Goal: Information Seeking & Learning: Learn about a topic

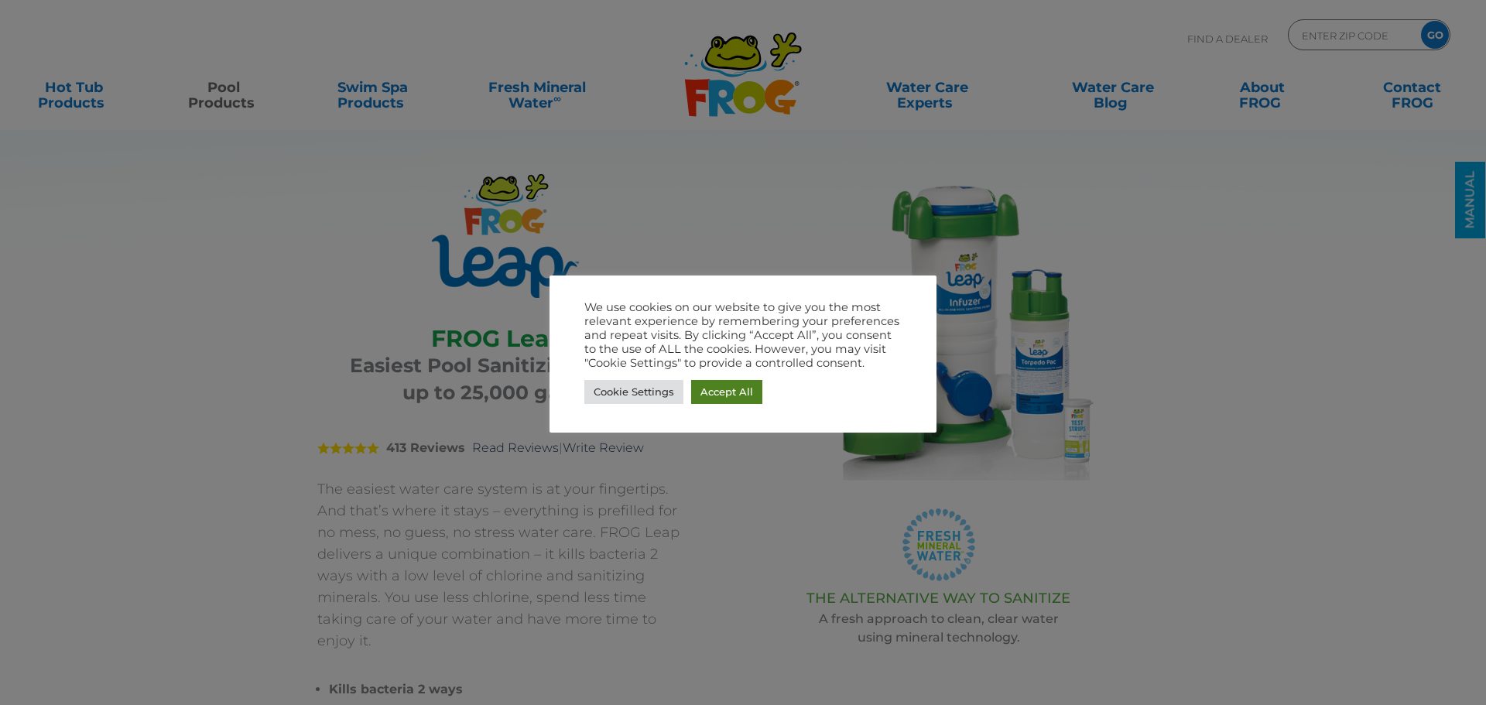
click at [755, 386] on link "Accept All" at bounding box center [726, 392] width 71 height 24
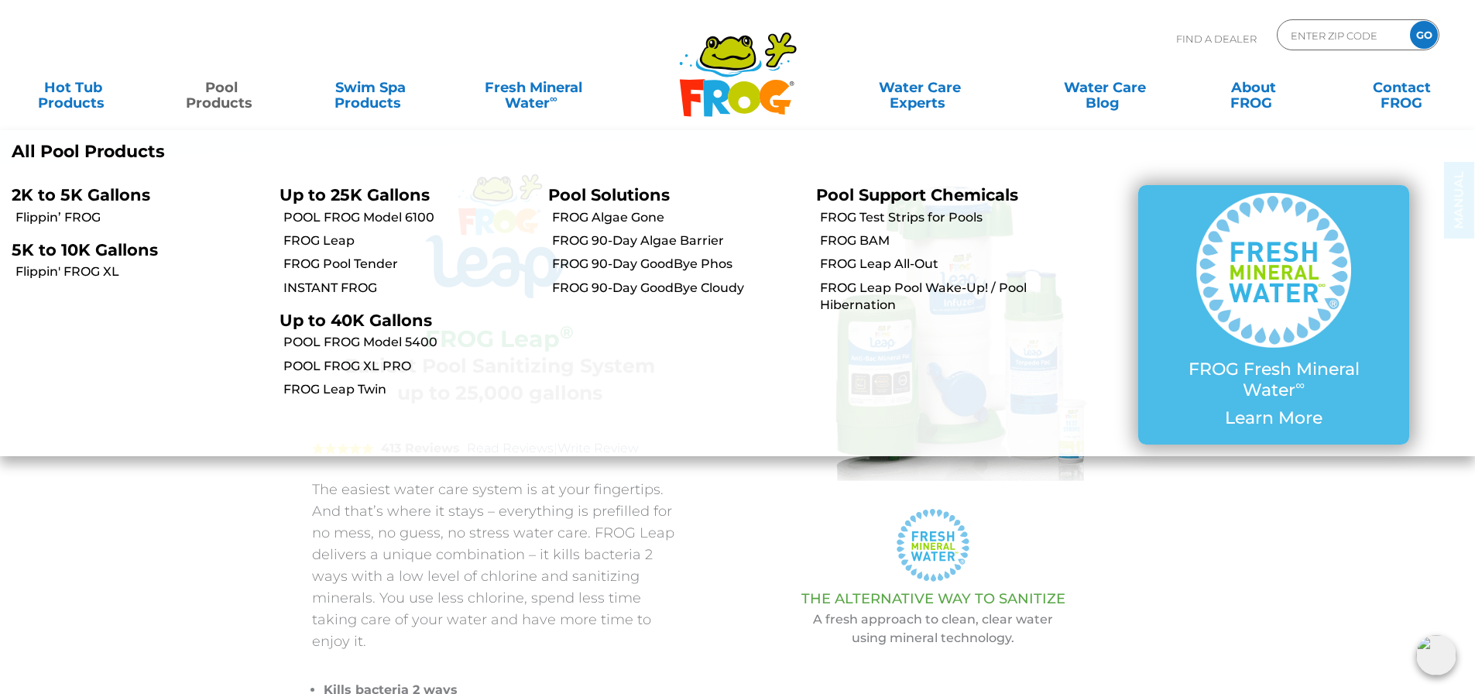
click at [236, 103] on link "Pool Products" at bounding box center [221, 87] width 115 height 31
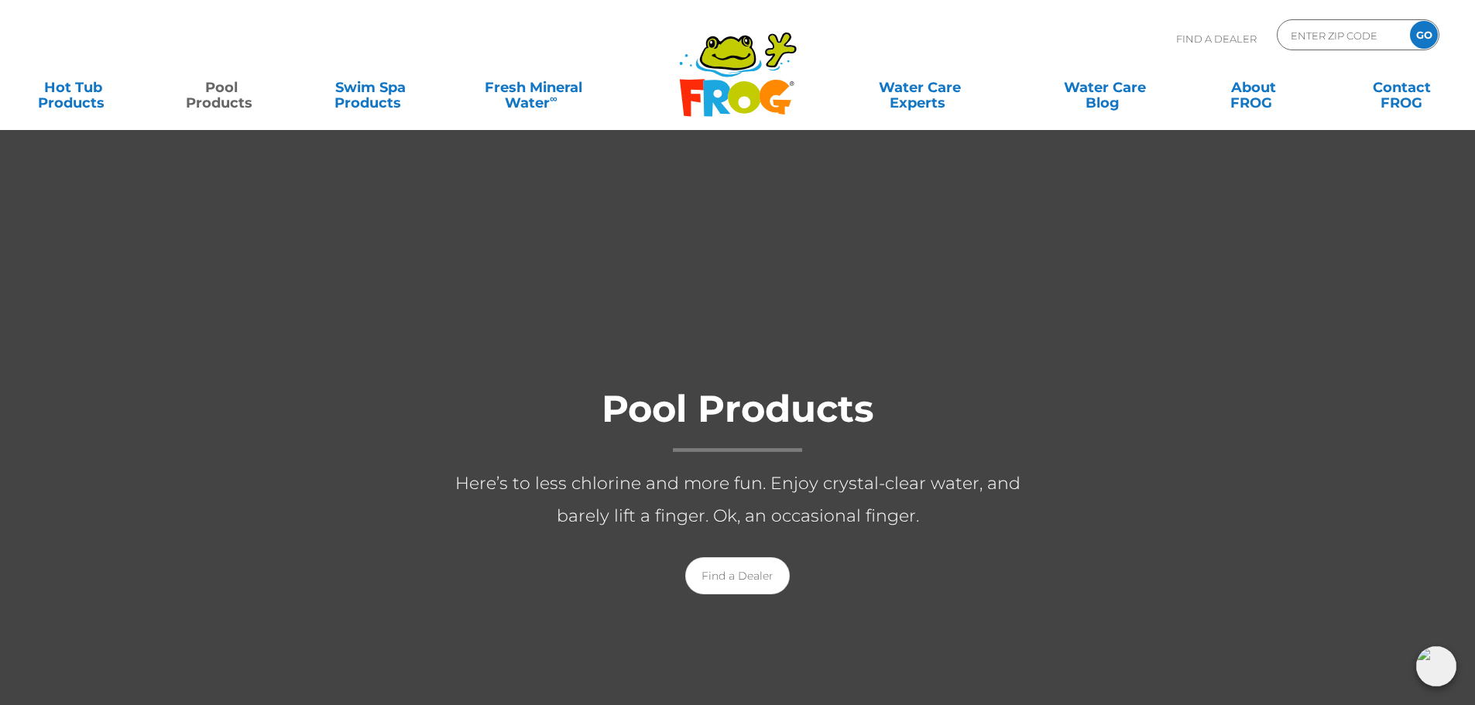
click at [1384, 511] on div "Pool Products Here’s to less chlorine and more fun. Enjoy crystal-clear water, …" at bounding box center [737, 486] width 1475 height 250
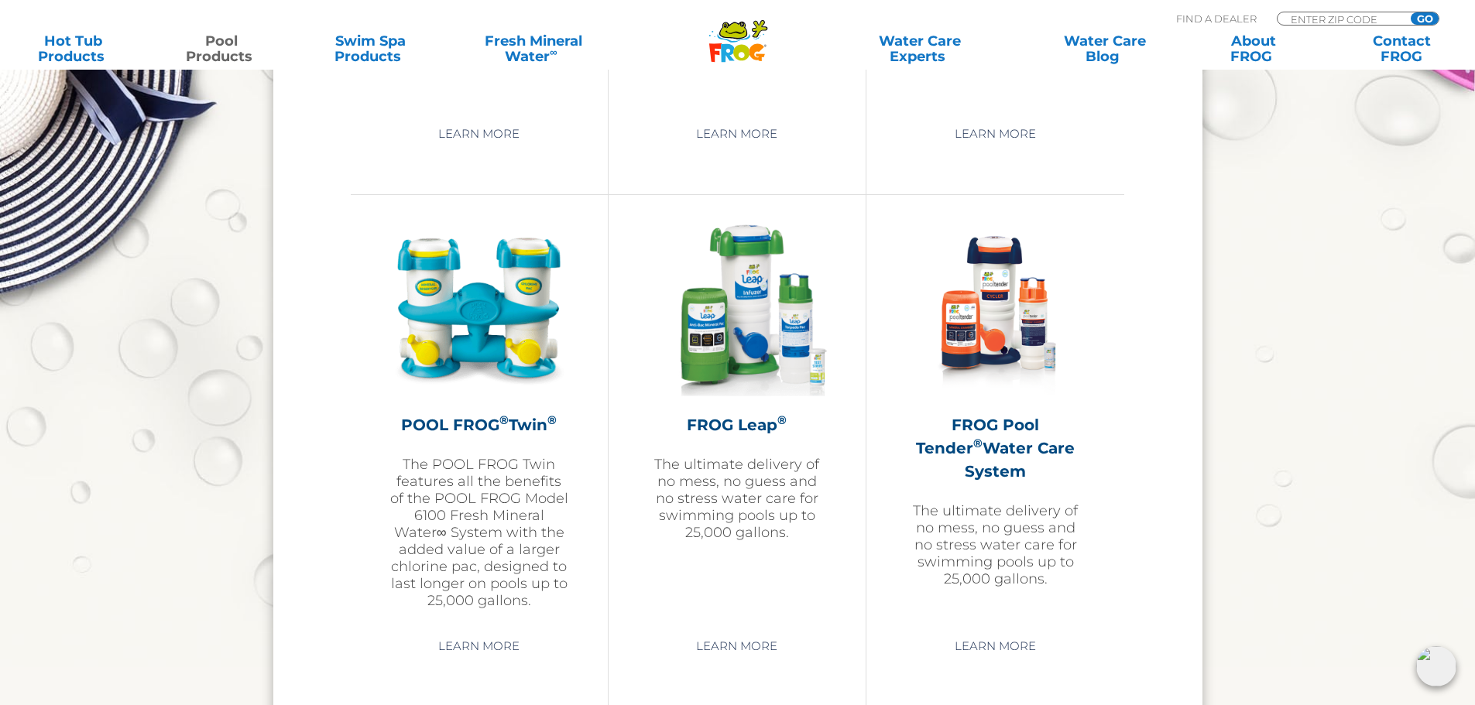
scroll to position [2786, 0]
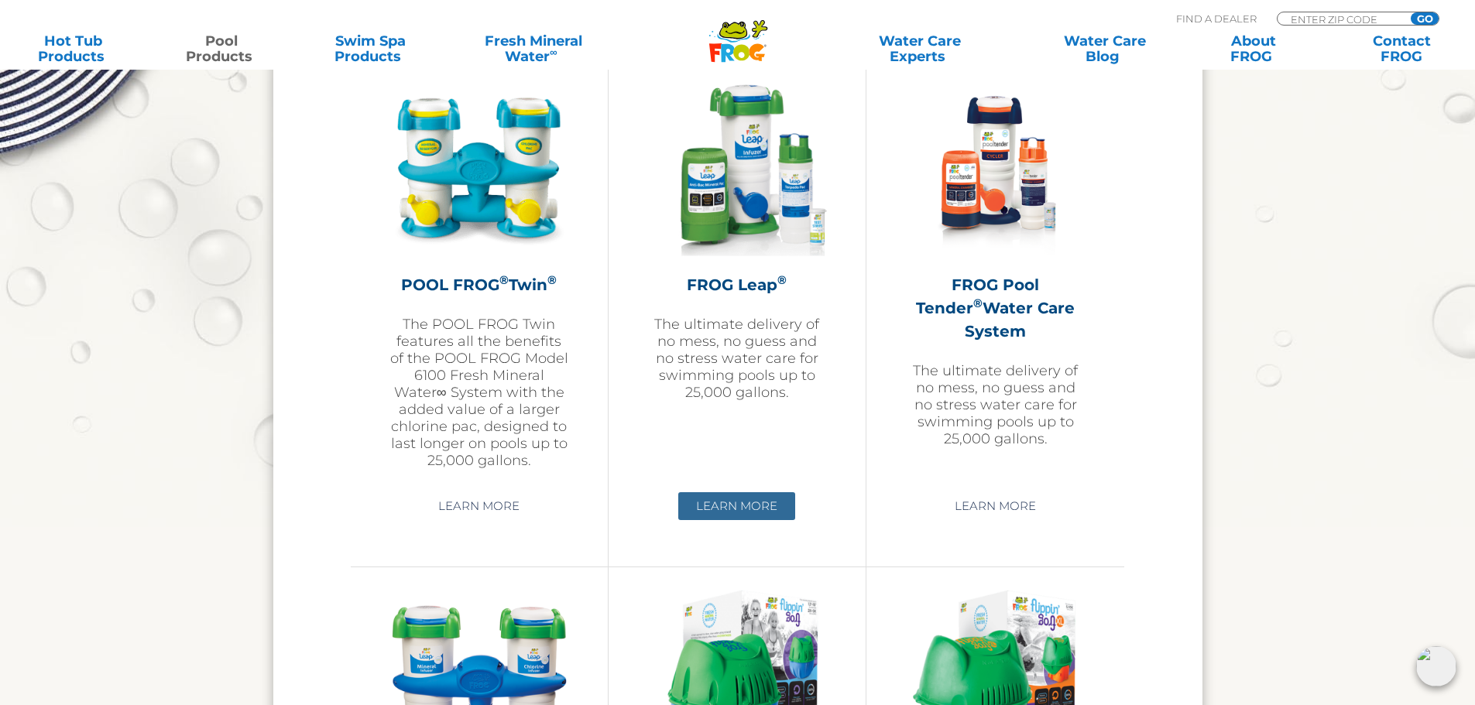
click at [736, 513] on link "Learn More" at bounding box center [736, 506] width 117 height 28
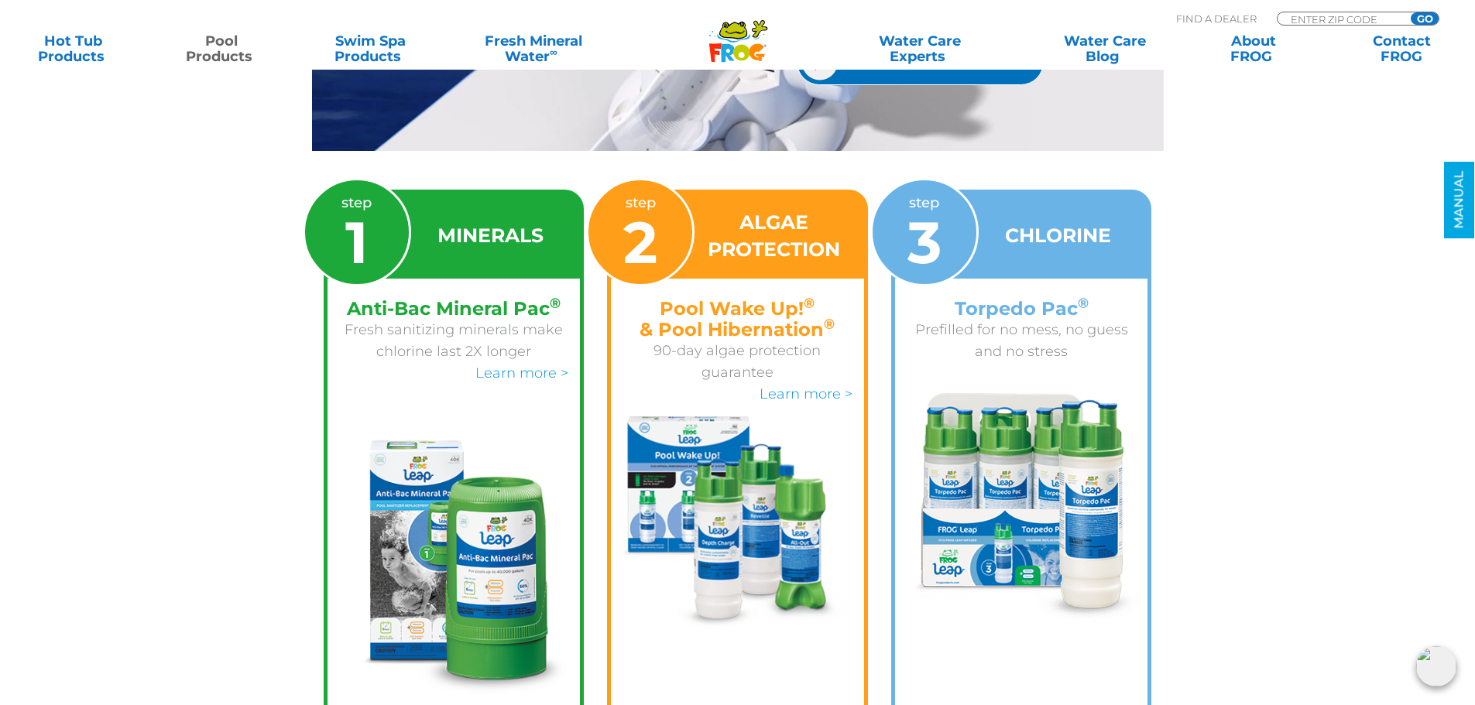
scroll to position [2322, 0]
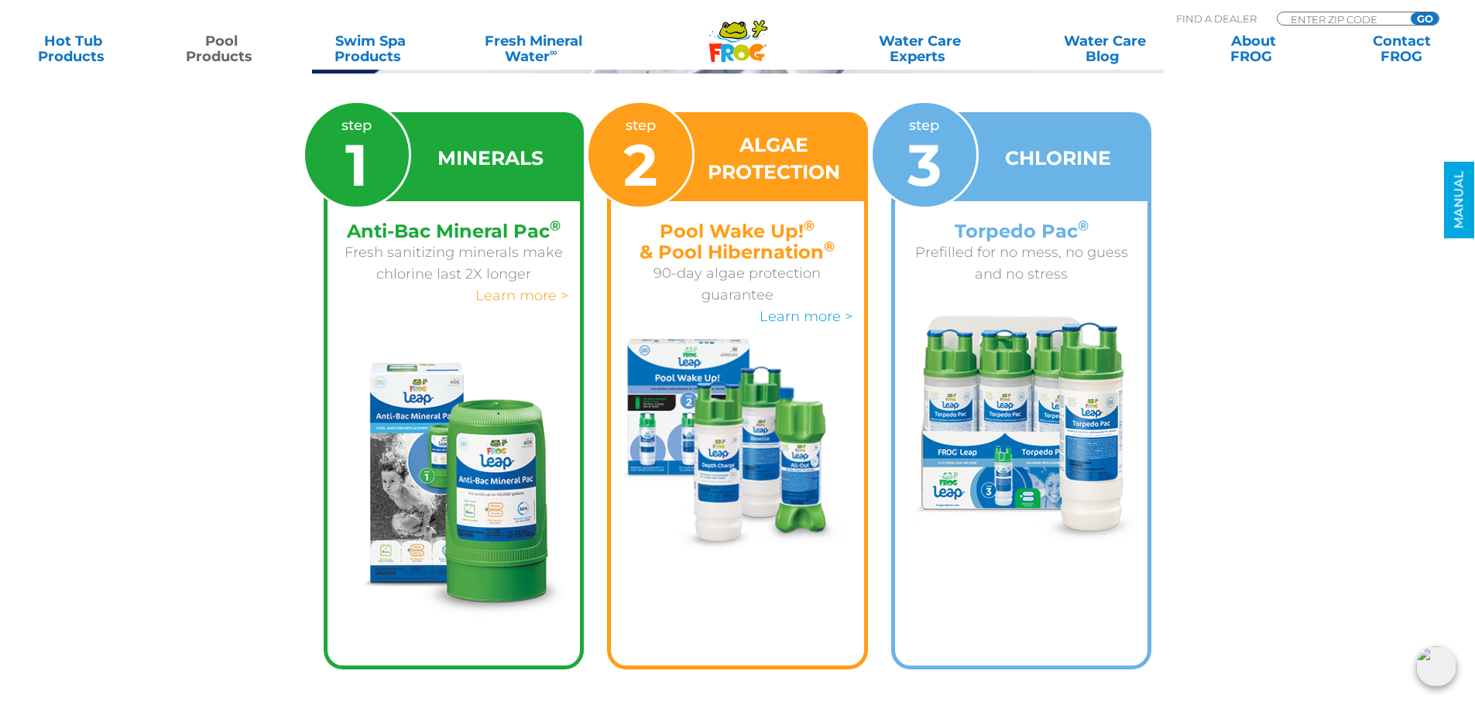
click at [523, 287] on link "Learn more >" at bounding box center [521, 295] width 93 height 17
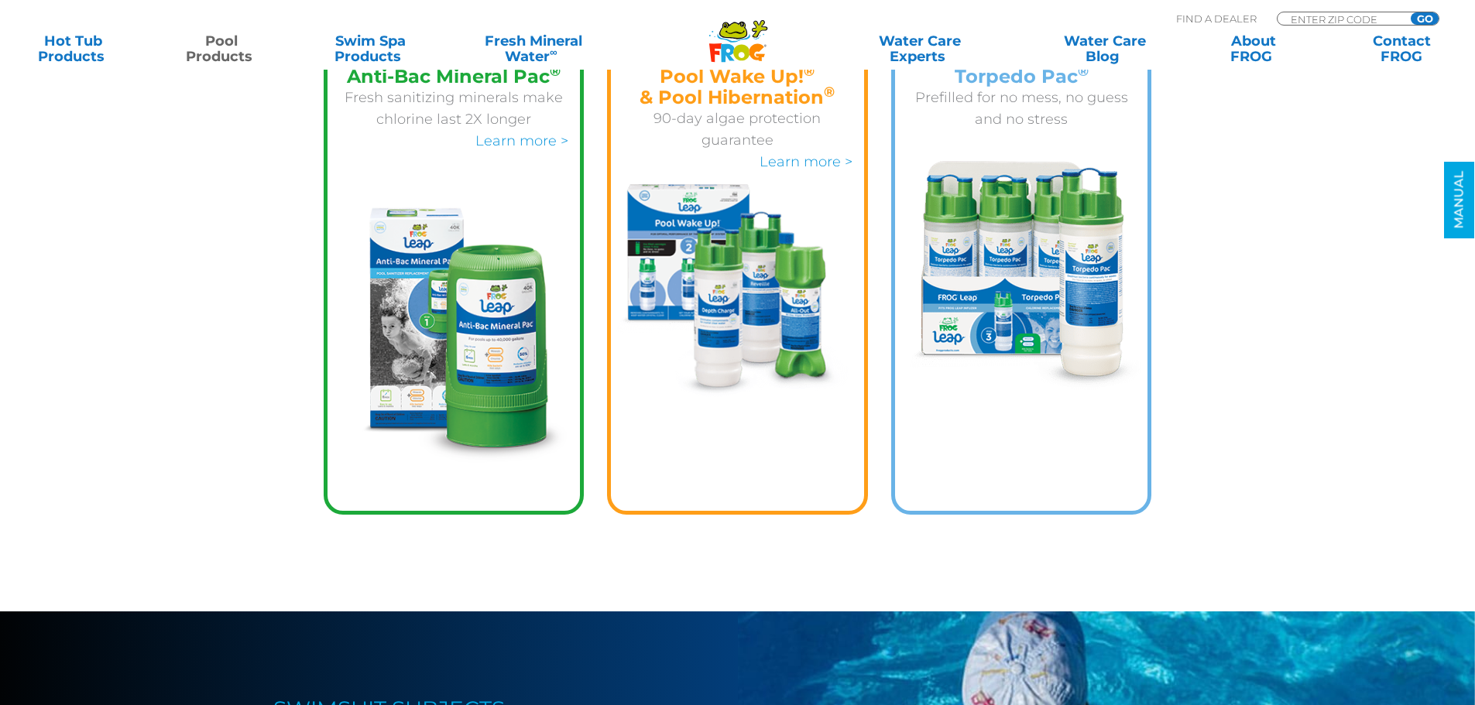
scroll to position [2389, 0]
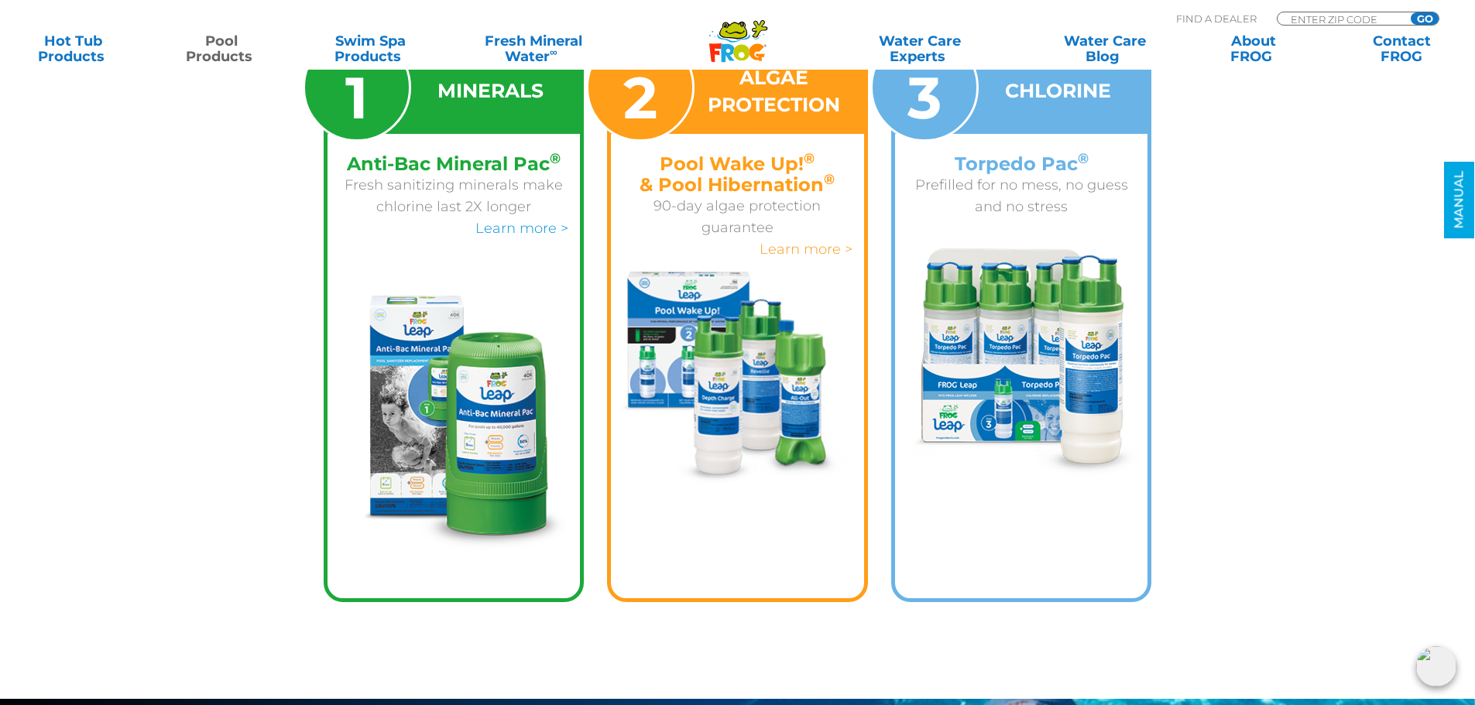
click at [786, 241] on link "Learn more >" at bounding box center [805, 249] width 93 height 17
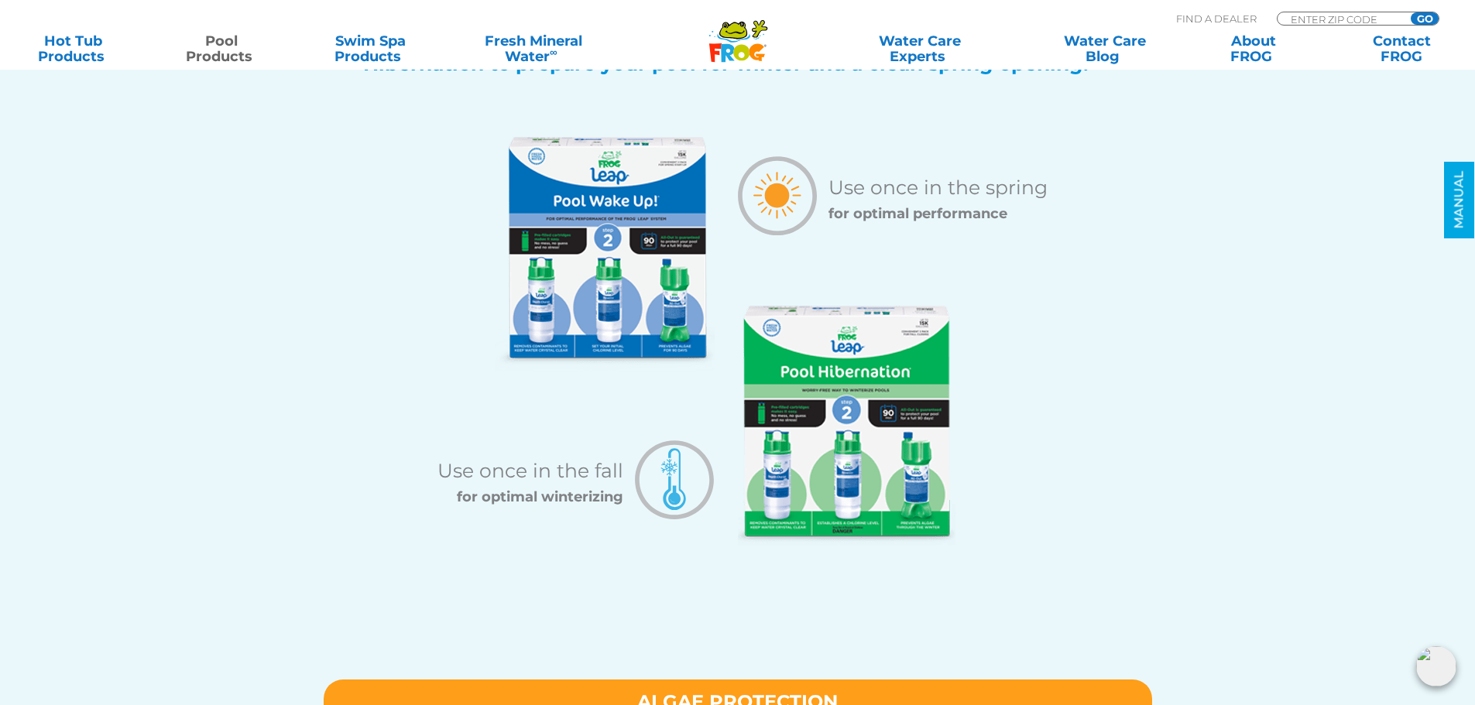
scroll to position [1548, 0]
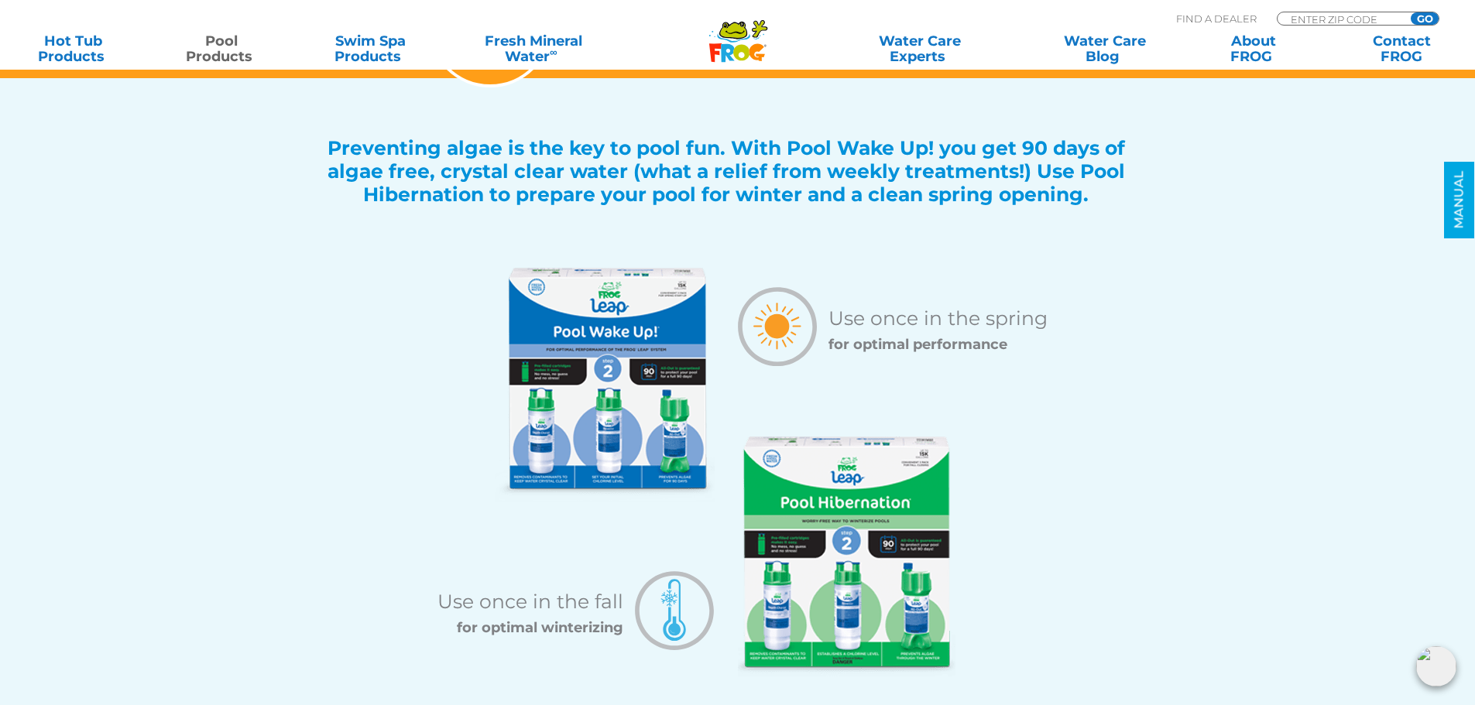
click at [797, 564] on img at bounding box center [847, 557] width 218 height 240
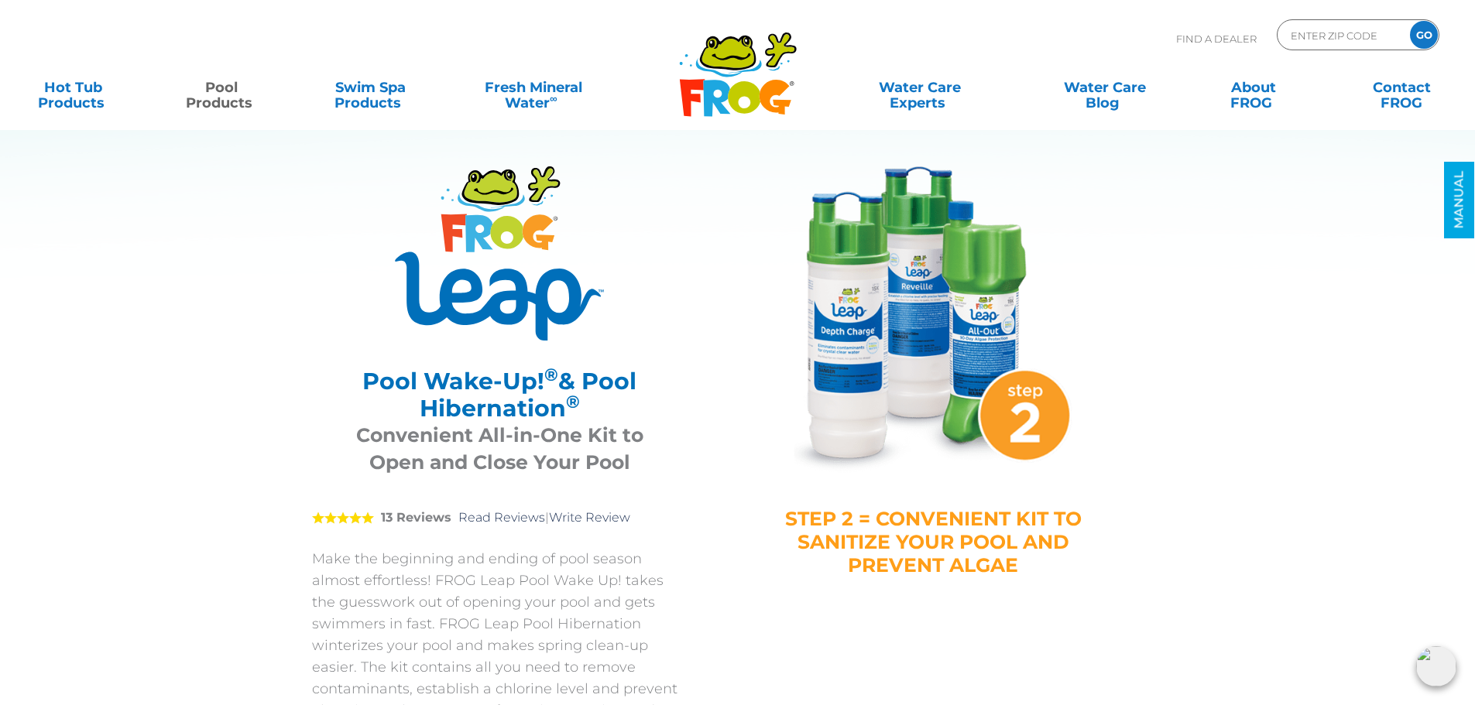
scroll to position [0, 0]
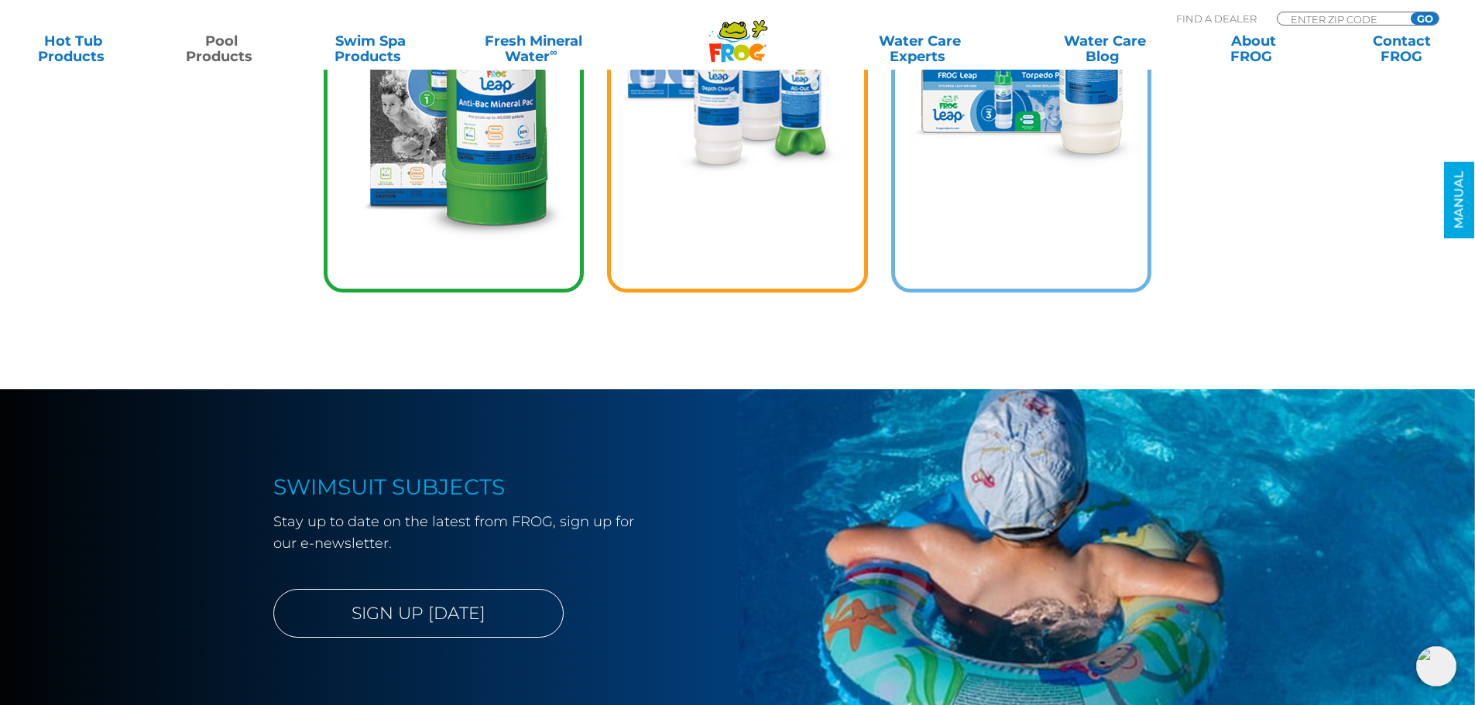
scroll to position [2389, 0]
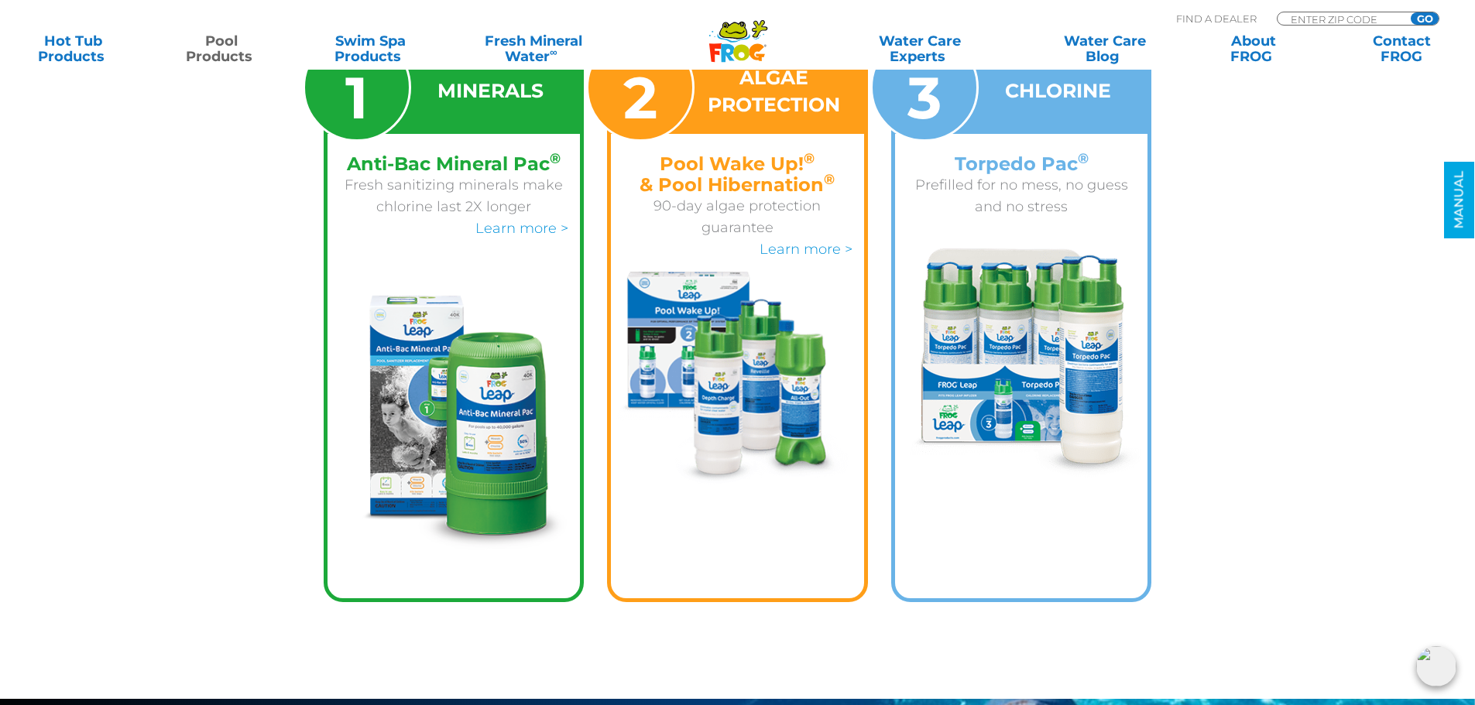
click at [983, 107] on div "CHLORINE" at bounding box center [1021, 91] width 253 height 85
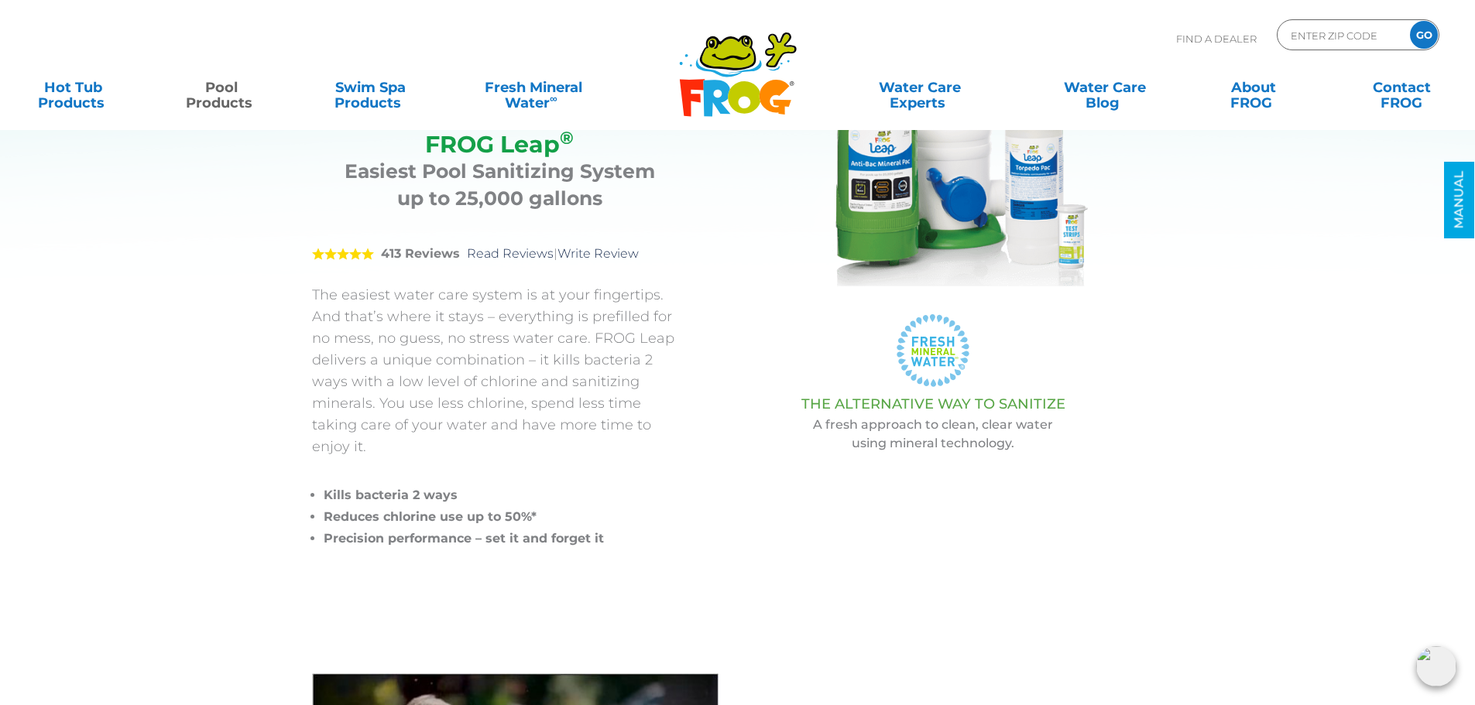
scroll to position [0, 0]
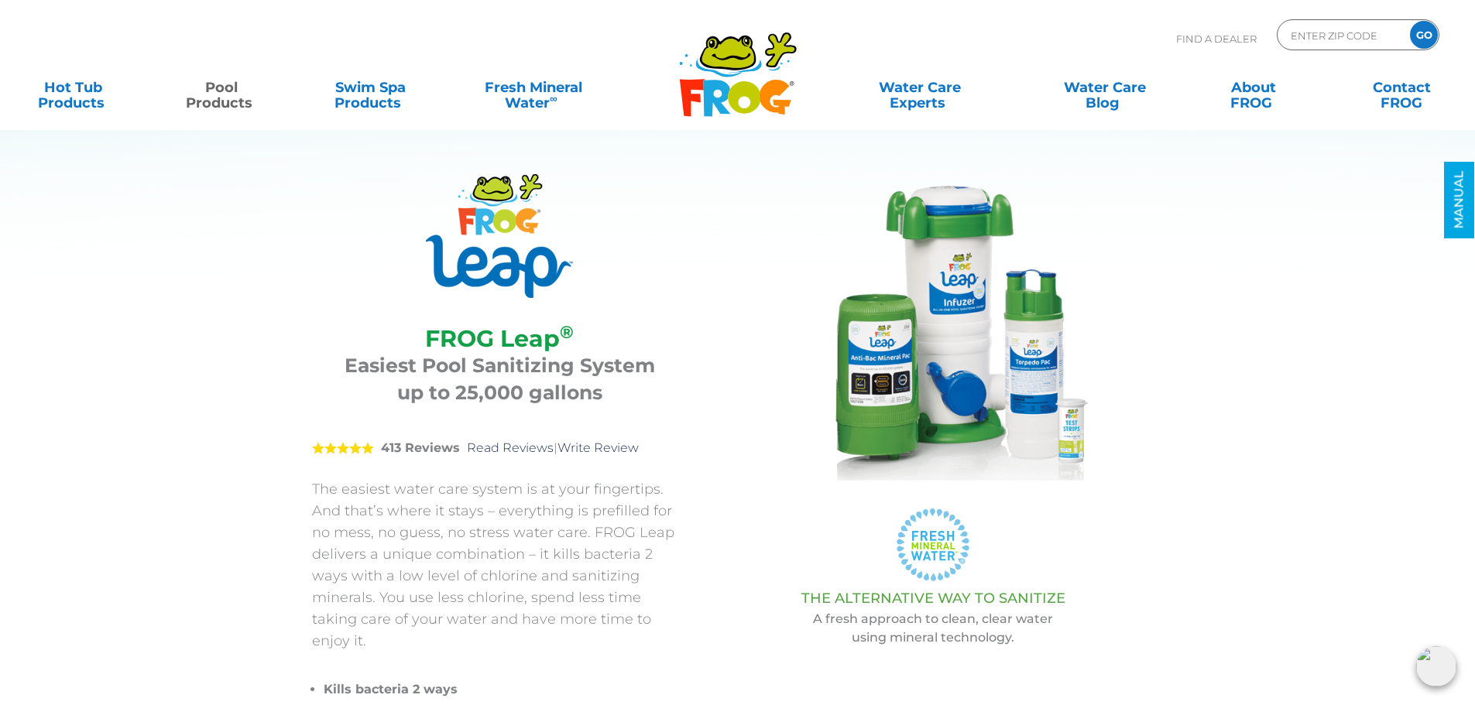
click at [752, 503] on div ".st220{fill:#FFFFFF;} .st221{fill:#7CC6EC;} .st222{fill:#3CB4E5;} .st223{fill:#…" at bounding box center [933, 567] width 414 height 159
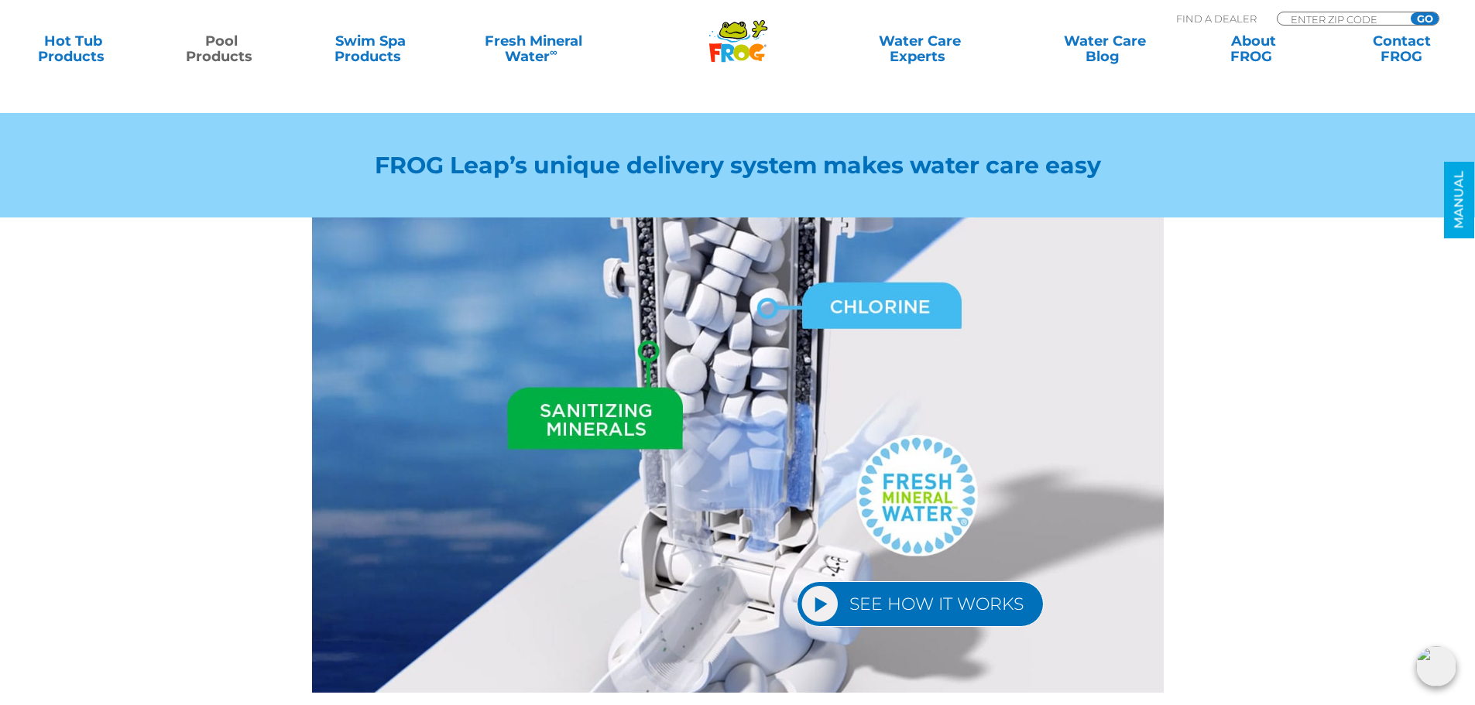
scroll to position [1316, 0]
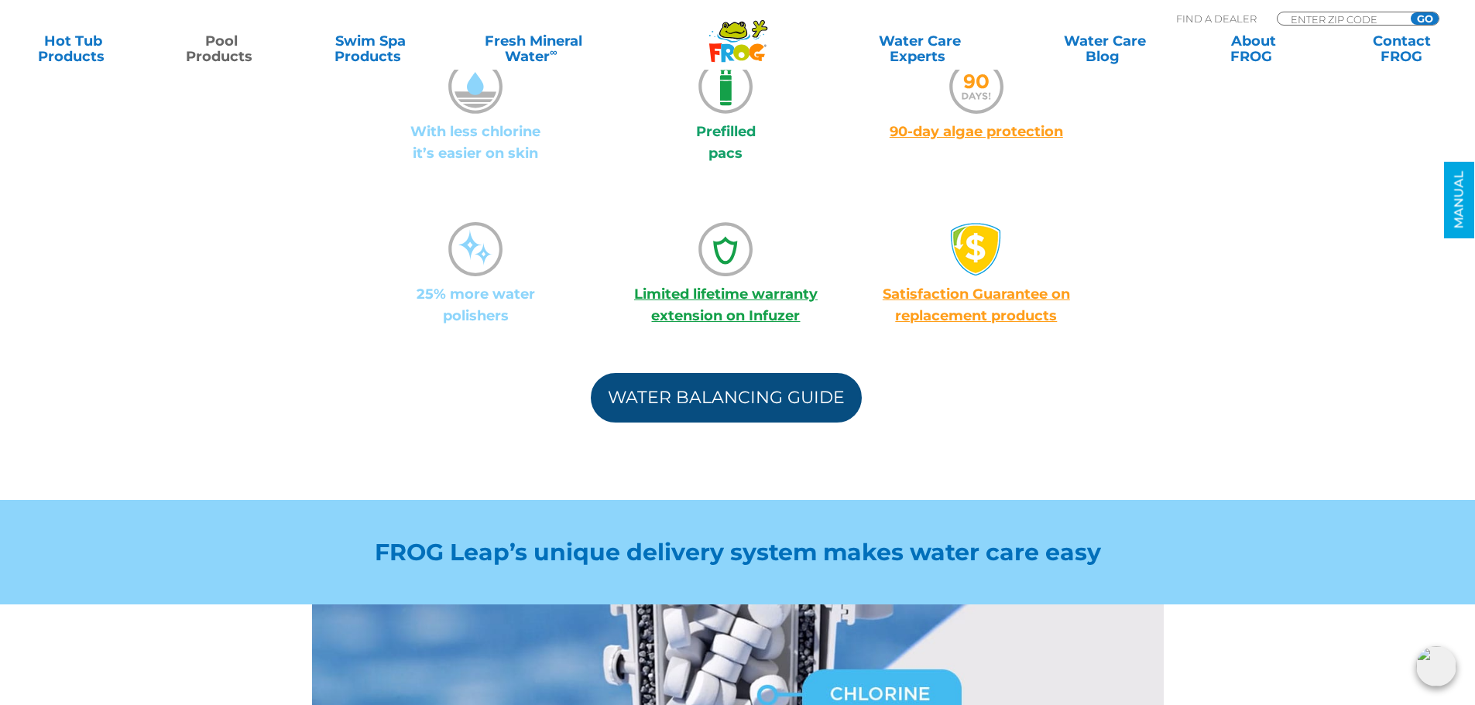
click at [701, 373] on link "Water Balancing Guide" at bounding box center [726, 398] width 271 height 50
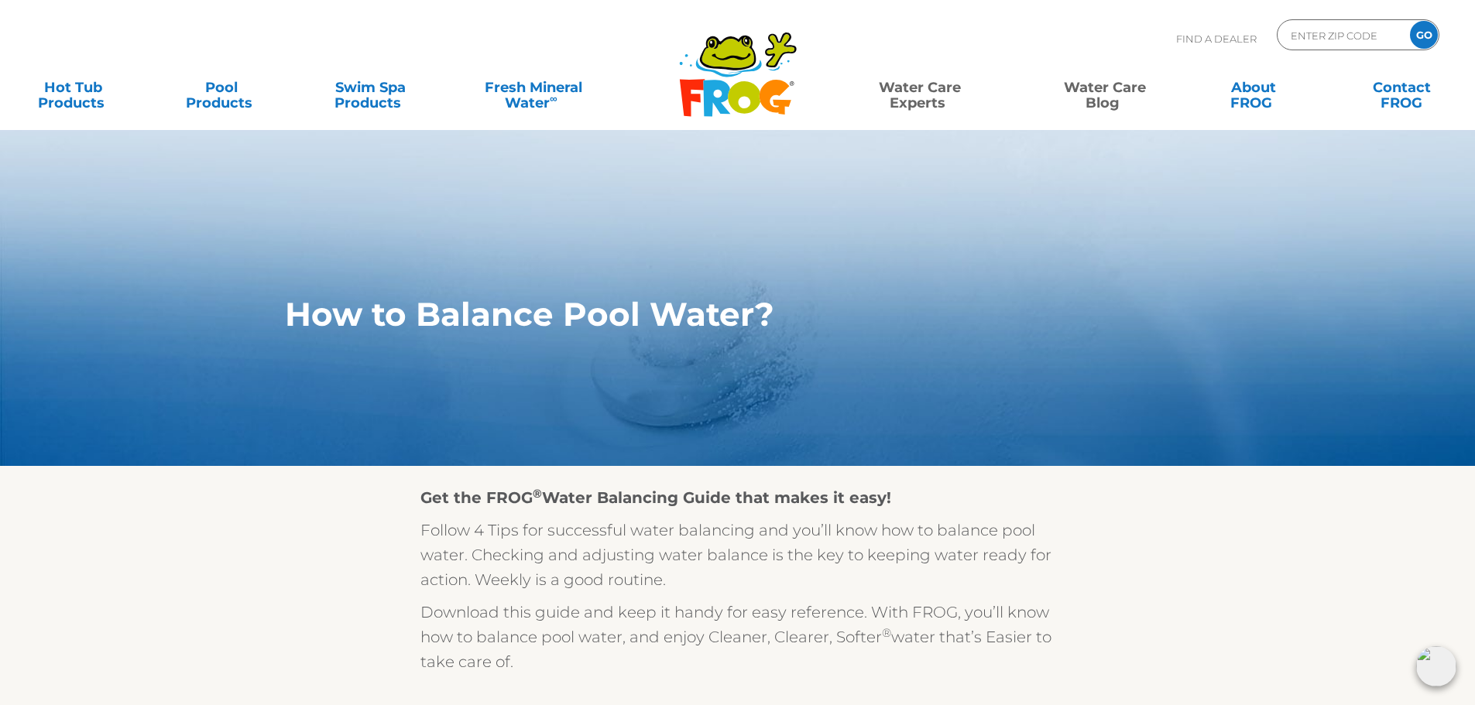
click at [1095, 98] on link "Water Care Blog" at bounding box center [1103, 87] width 115 height 31
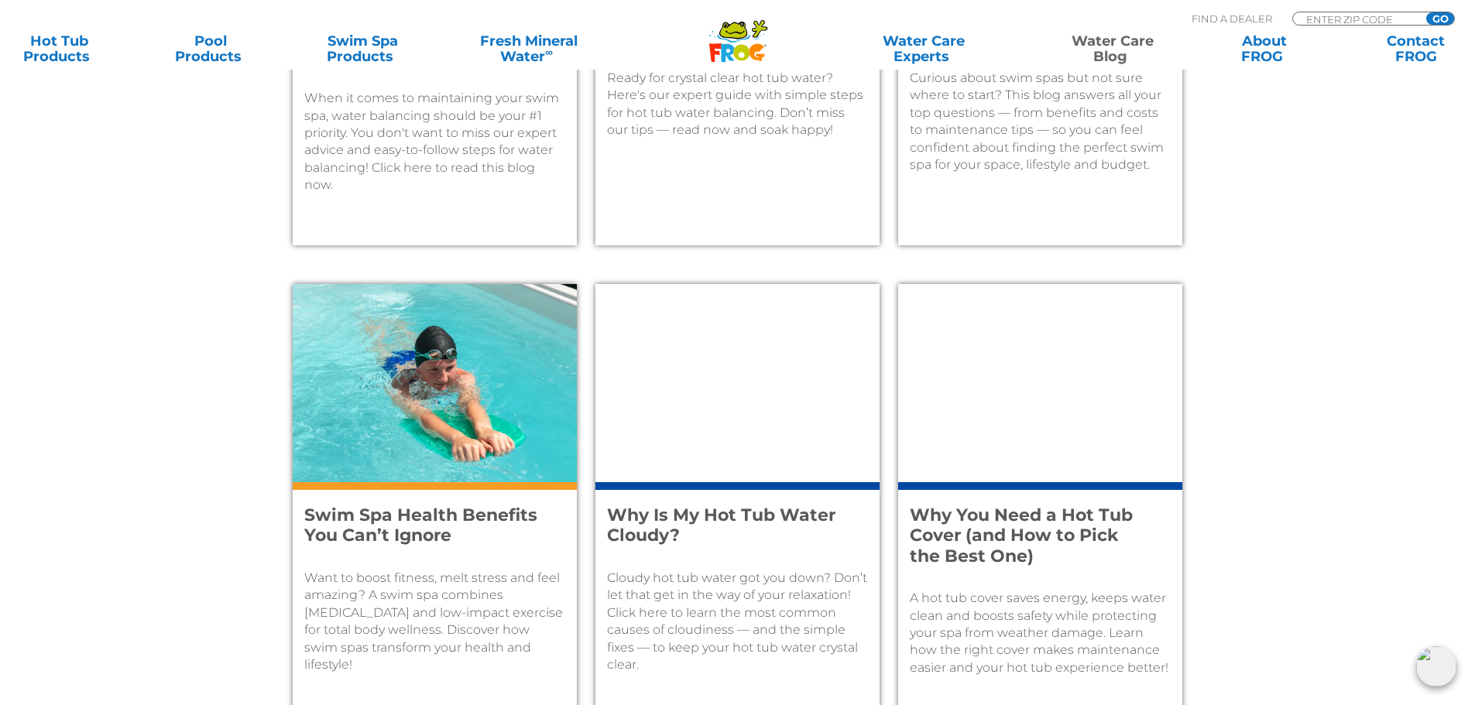
scroll to position [851, 0]
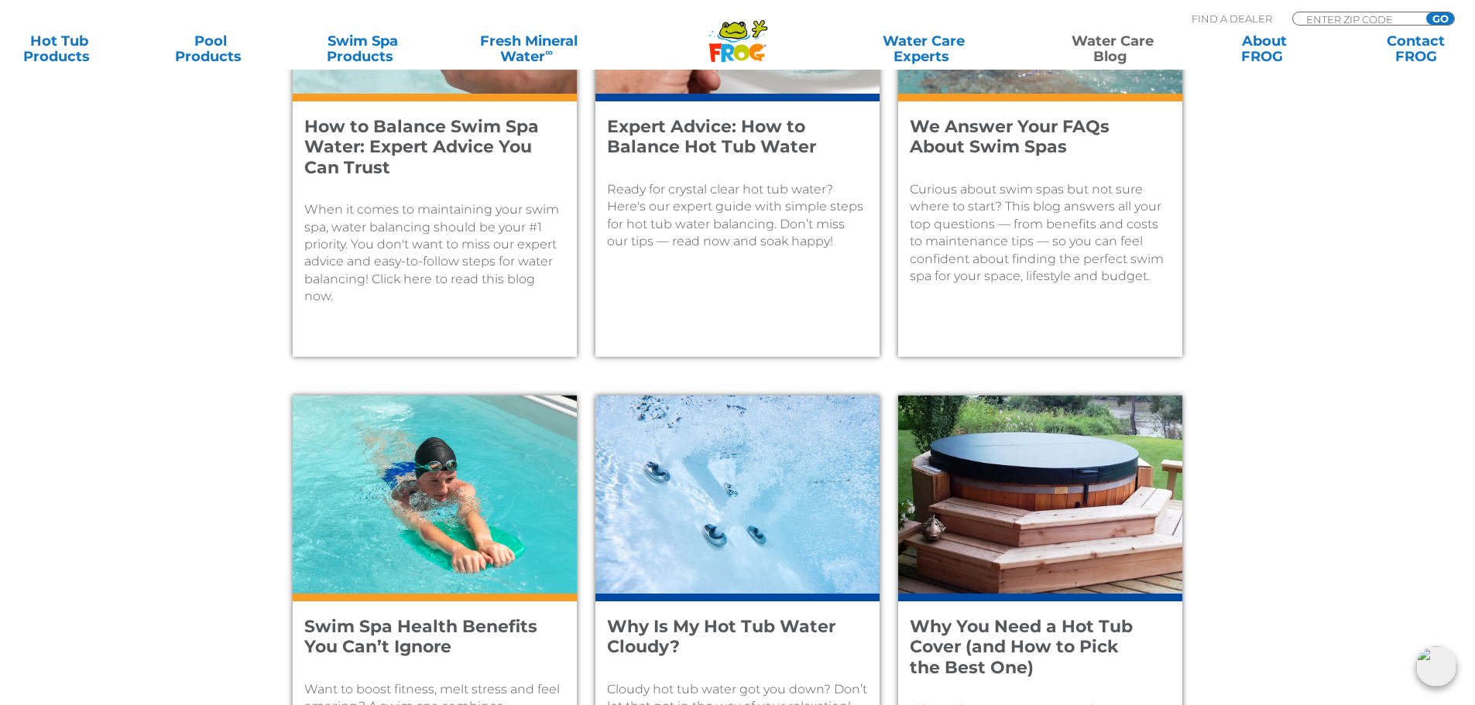
click at [728, 50] on icon ".st130{clip-path:url(#SVGID_2_);fill-rule:evenodd;clip-rule:evenodd;fill:#C3CC0…" at bounding box center [738, 40] width 60 height 43
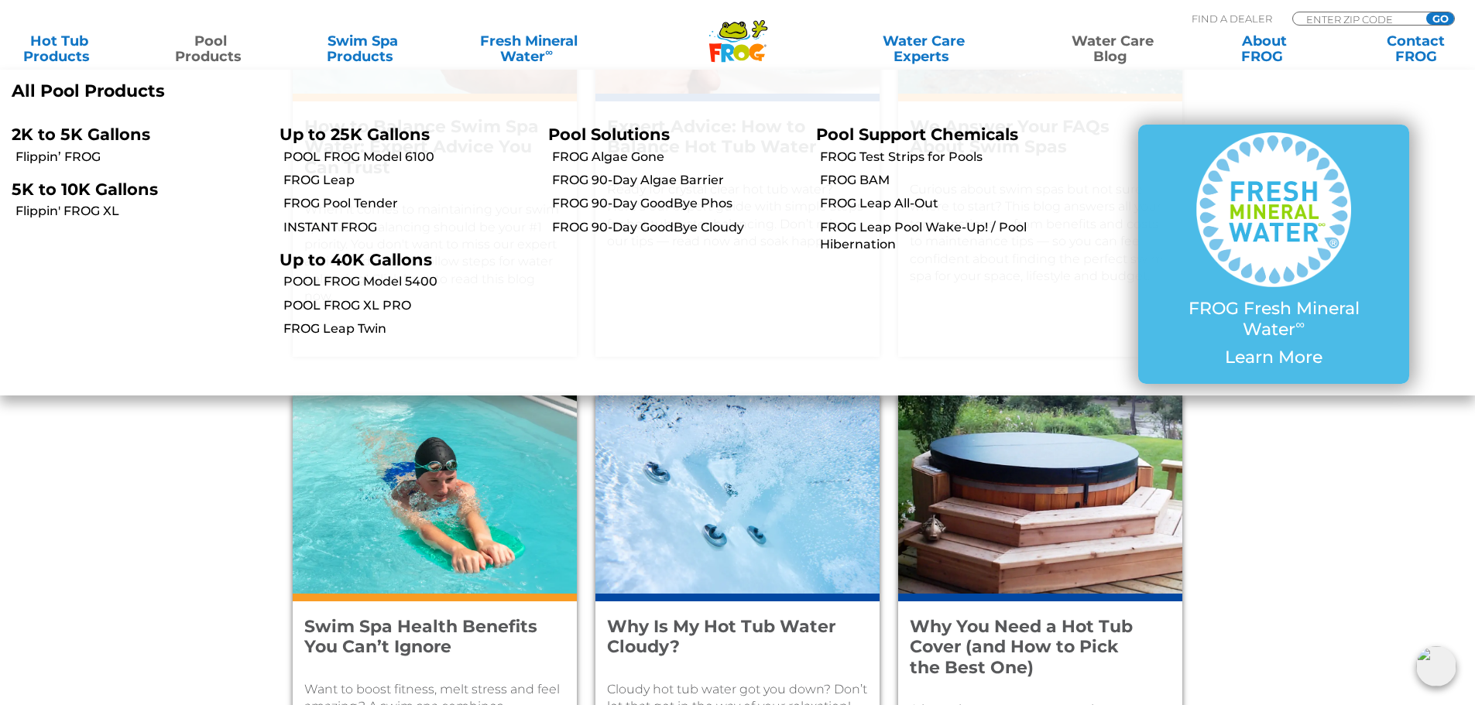
click at [196, 53] on link "Pool Products" at bounding box center [211, 48] width 118 height 31
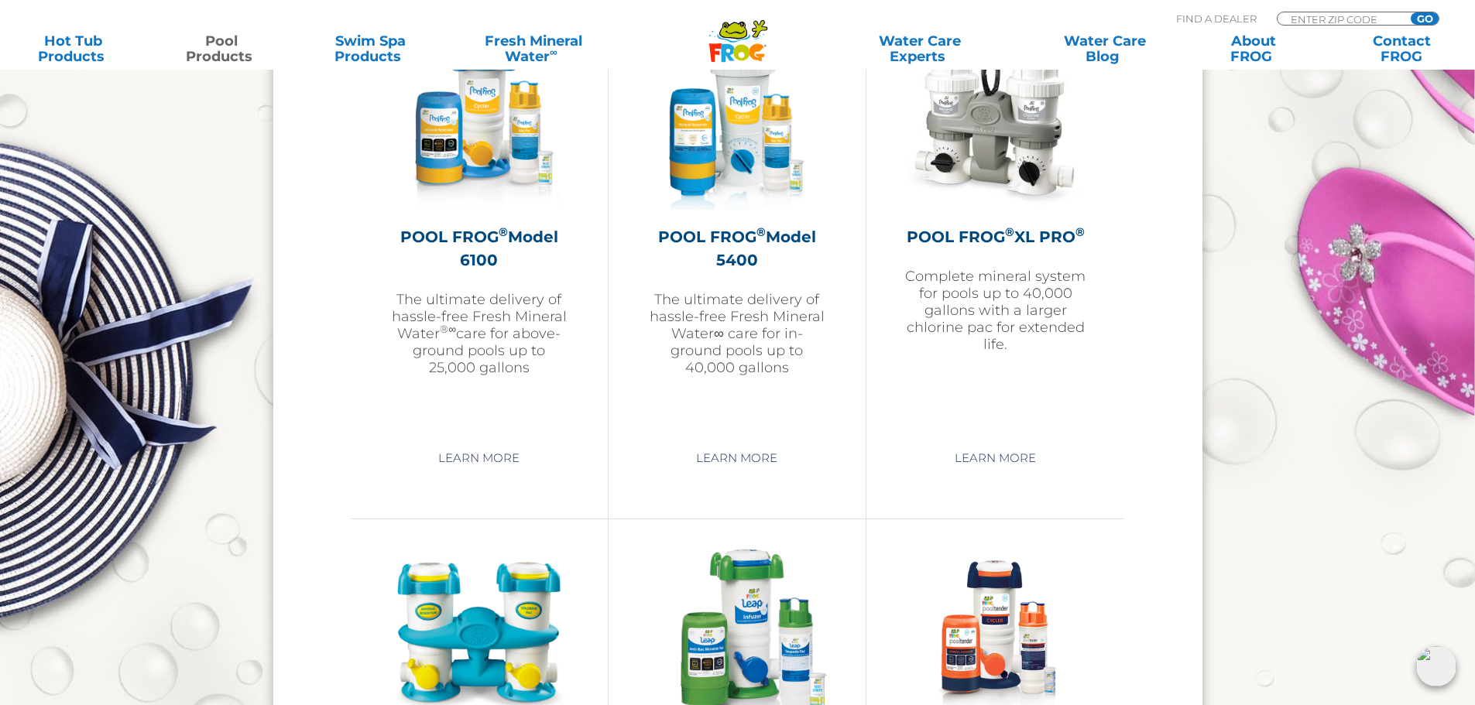
scroll to position [2786, 0]
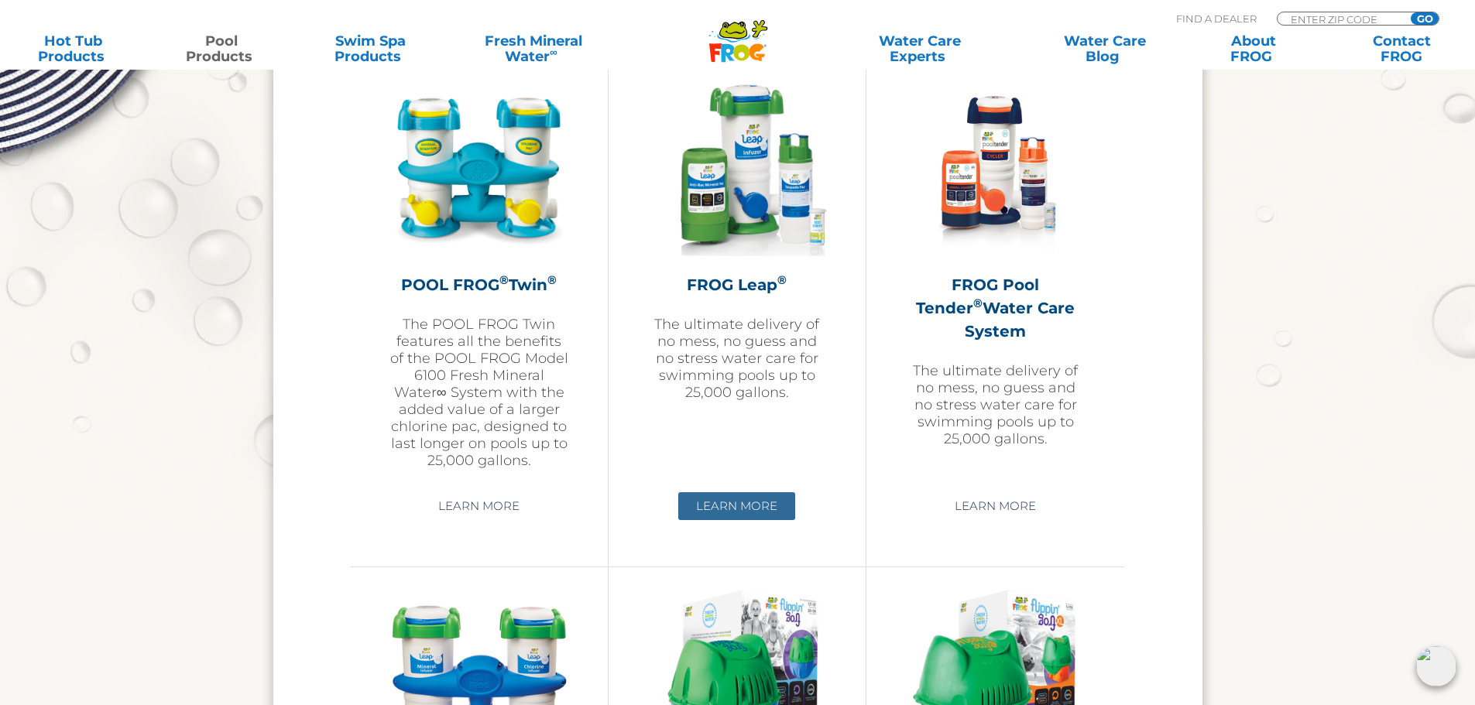
click at [753, 499] on link "Learn More" at bounding box center [736, 506] width 117 height 28
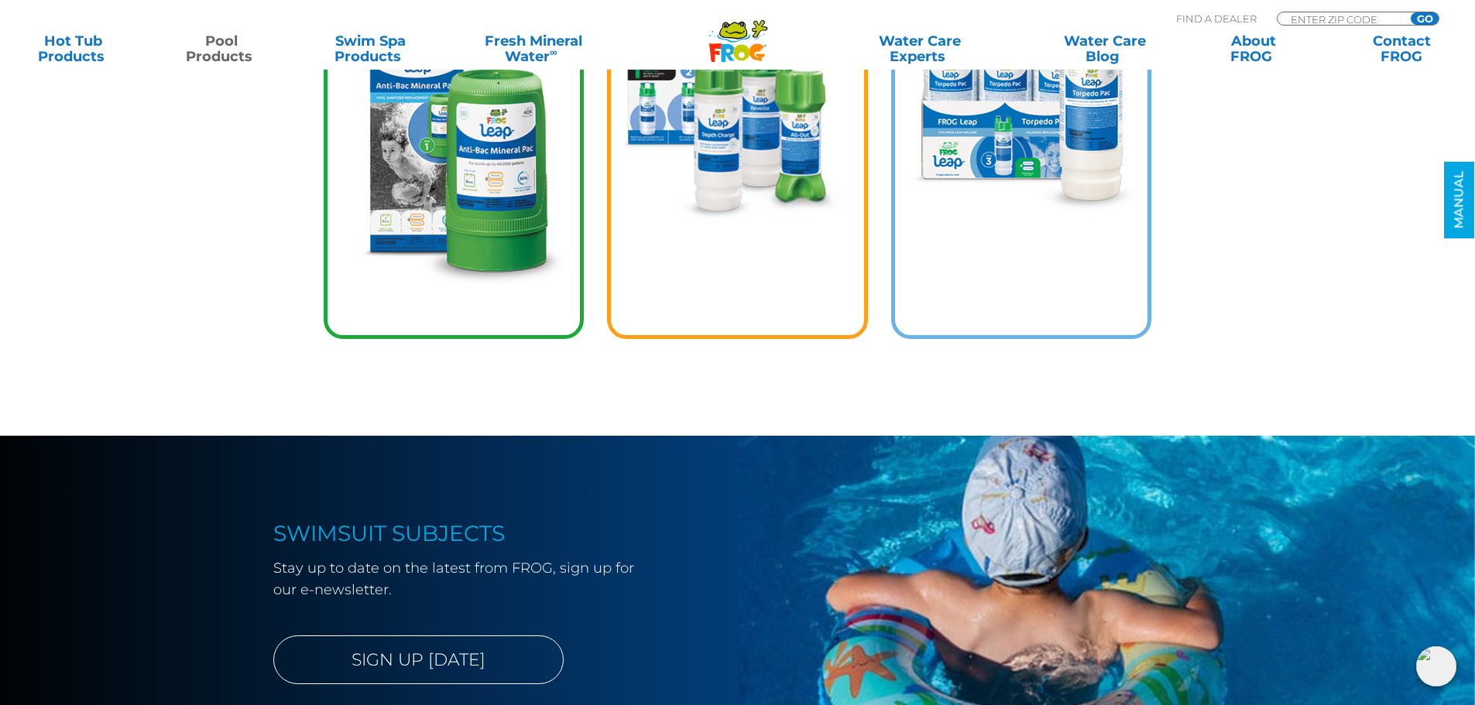
scroll to position [2786, 0]
